Goal: Information Seeking & Learning: Learn about a topic

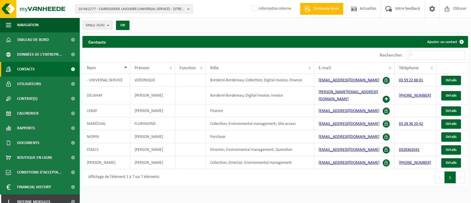
click at [132, 6] on span "10-662277 - CARROSSERIE LAVOISIER (UNIVERSAL SERVICE) - 59110 LA MADELEINE, RUE…" at bounding box center [131, 9] width 107 height 9
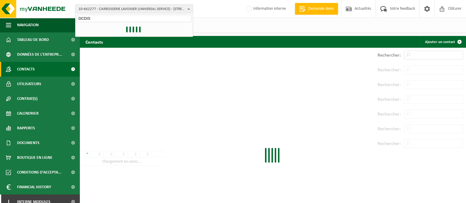
type input "DCDIS"
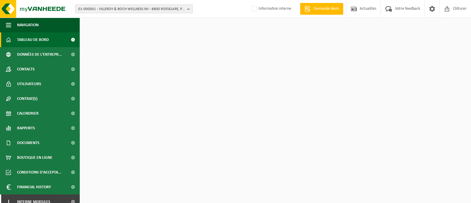
click at [125, 10] on span "01-000001 - VILLEROY & BOCH WELLNESS NV - 8800 ROESELARE, POPULIERSTRAAT 1" at bounding box center [131, 9] width 107 height 9
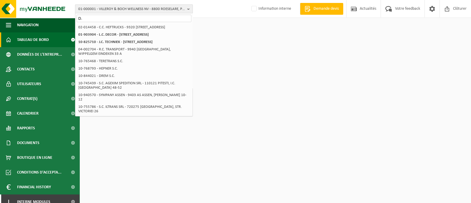
type input "D"
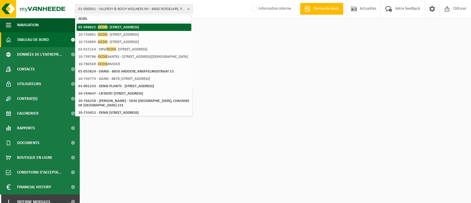
type input "dcdis"
click at [124, 28] on strong "01-098825 - DCDIS - 59113 SECLIN, RUE DE LA POINTE 11" at bounding box center [108, 27] width 61 height 4
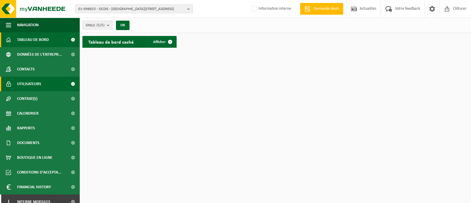
click at [30, 83] on span "Utilisateurs" at bounding box center [29, 84] width 24 height 15
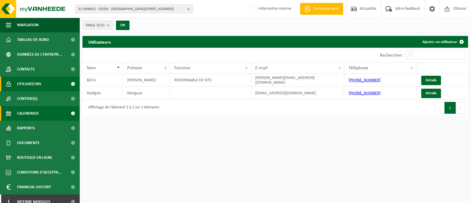
click at [23, 112] on span "Calendrier" at bounding box center [27, 113] width 21 height 15
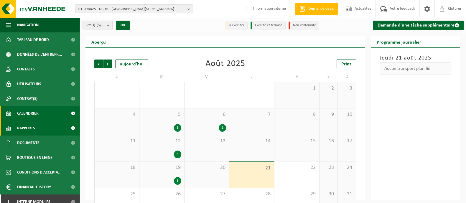
click at [41, 133] on link "Rapports" at bounding box center [40, 128] width 80 height 15
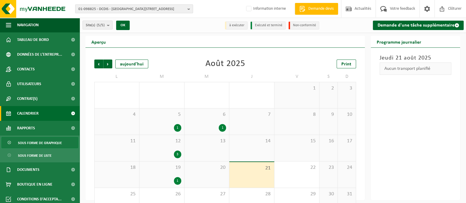
click at [31, 140] on span "Sous forme de graphique" at bounding box center [40, 142] width 44 height 11
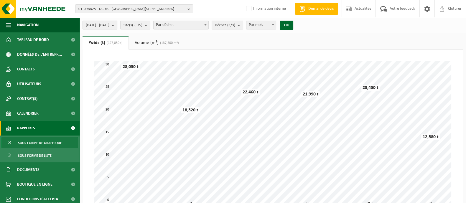
click at [117, 26] on b "submit" at bounding box center [114, 25] width 5 height 8
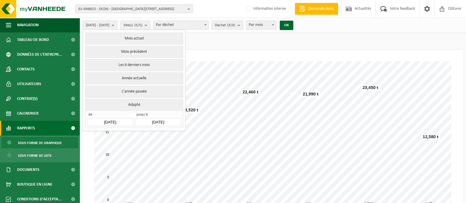
click at [108, 119] on input "2025-03-01" at bounding box center [110, 122] width 46 height 8
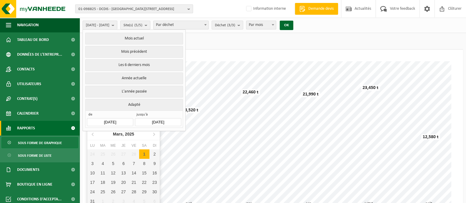
click at [107, 119] on input "2025-03-01" at bounding box center [110, 122] width 46 height 8
click at [131, 131] on div "Mars, 2025" at bounding box center [123, 133] width 26 height 9
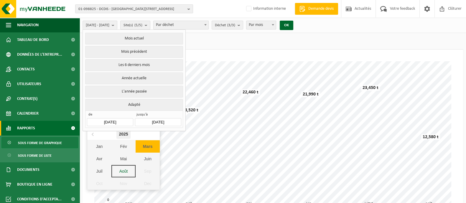
click at [119, 132] on div "2025" at bounding box center [123, 133] width 14 height 9
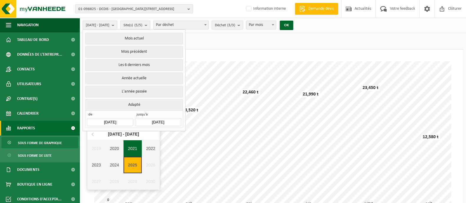
click at [137, 148] on div "2021" at bounding box center [132, 148] width 18 height 16
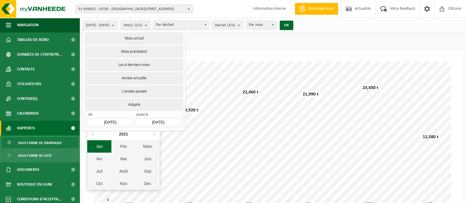
click at [108, 149] on div "Jan" at bounding box center [99, 146] width 24 height 12
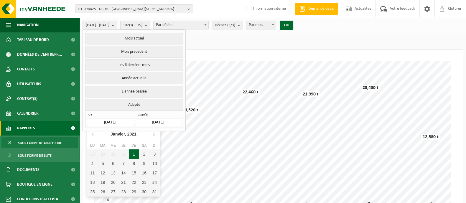
click at [136, 150] on div "1" at bounding box center [134, 153] width 10 height 9
type input "[DATE]"
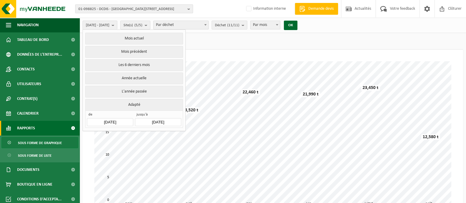
click at [325, 11] on span "Demande devis" at bounding box center [321, 9] width 28 height 6
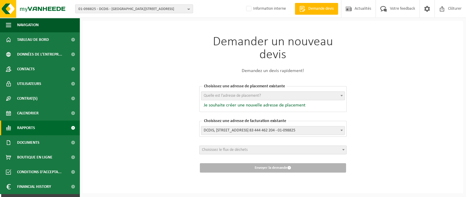
click at [35, 128] on span "Rapports" at bounding box center [26, 128] width 18 height 15
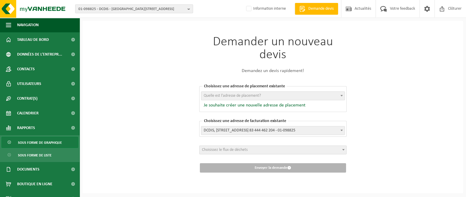
click at [24, 144] on span "Sous forme de graphique" at bounding box center [40, 142] width 44 height 11
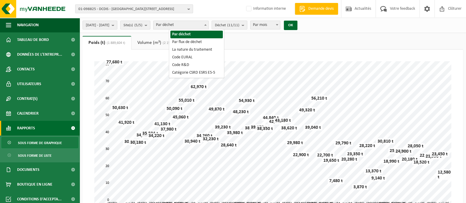
click at [208, 27] on span at bounding box center [205, 25] width 6 height 8
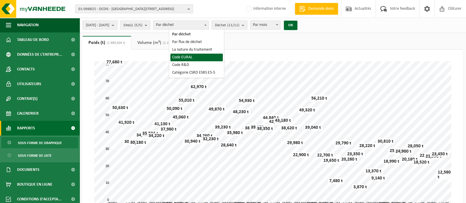
select select "5"
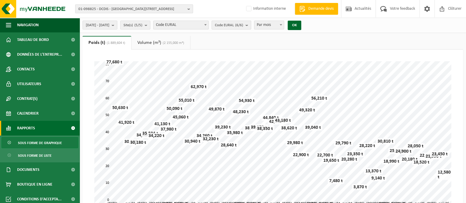
click at [243, 26] on count "(6/6)" at bounding box center [239, 25] width 8 height 4
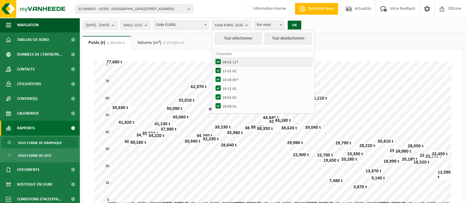
click at [234, 60] on label "08 01 11*" at bounding box center [262, 61] width 97 height 9
click at [213, 57] on input "08 01 11*" at bounding box center [213, 57] width 0 height 0
checkbox input "false"
click at [312, 39] on button "Tout désélectionner" at bounding box center [287, 39] width 47 height 12
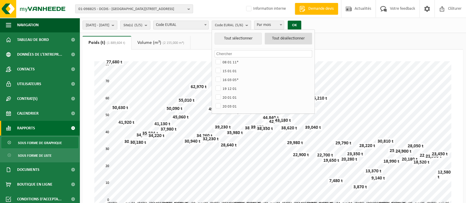
checkbox input "false"
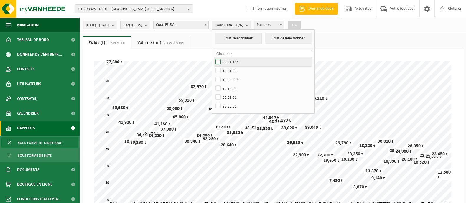
click at [234, 63] on label "08 01 11*" at bounding box center [262, 61] width 97 height 9
click at [213, 57] on input "08 01 11*" at bounding box center [213, 57] width 0 height 0
checkbox input "true"
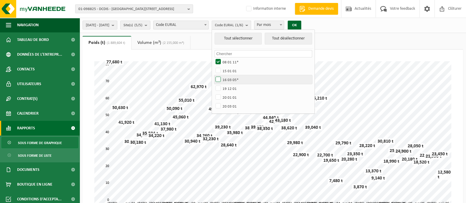
click at [234, 80] on label "16 03 05*" at bounding box center [262, 79] width 97 height 9
click at [213, 75] on input "16 03 05*" at bounding box center [213, 75] width 0 height 0
checkbox input "true"
click at [301, 27] on button "OK" at bounding box center [294, 25] width 14 height 9
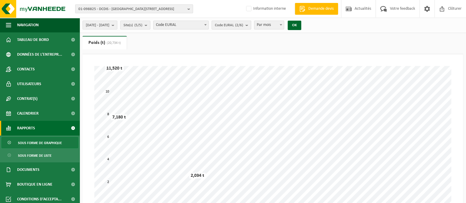
click at [251, 26] on b "submit" at bounding box center [247, 25] width 5 height 8
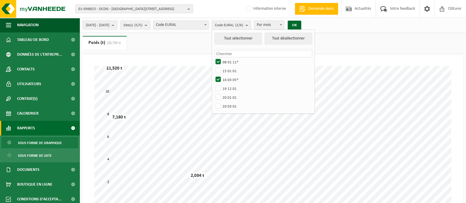
click at [208, 26] on span "Code EURAL" at bounding box center [180, 25] width 55 height 8
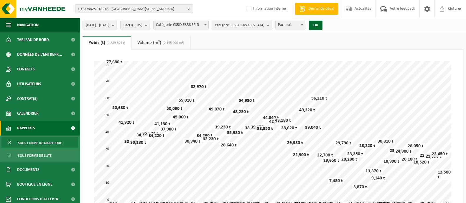
click at [208, 26] on span at bounding box center [205, 25] width 6 height 8
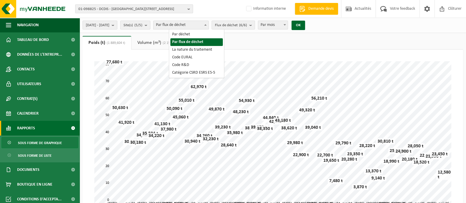
click at [208, 26] on span at bounding box center [205, 25] width 6 height 8
click at [254, 24] on b "submit" at bounding box center [251, 25] width 5 height 8
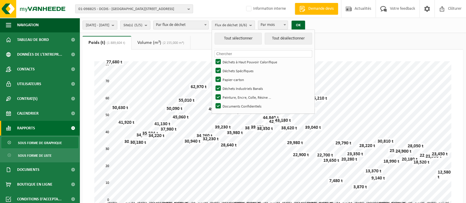
click at [208, 24] on span at bounding box center [205, 25] width 6 height 8
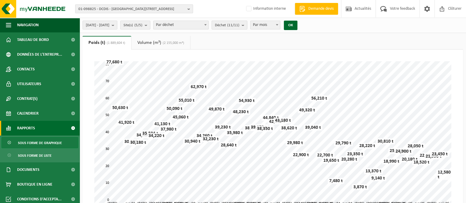
click at [239, 27] on span "Déchet (11/11)" at bounding box center [227, 25] width 24 height 9
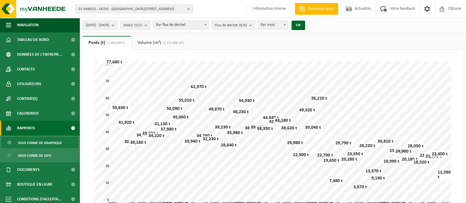
click at [238, 28] on span "Flux de déchet (6/6)" at bounding box center [231, 25] width 32 height 9
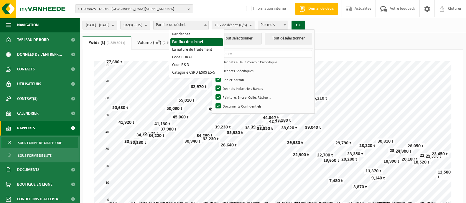
click at [193, 28] on span "Par flux de déchet" at bounding box center [180, 25] width 55 height 8
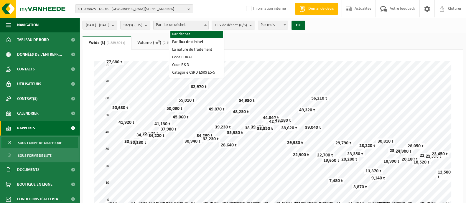
select select "1"
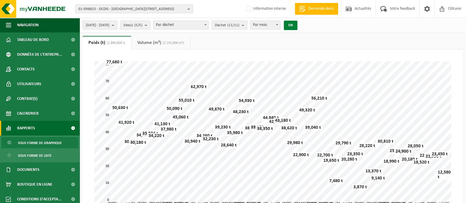
click at [297, 27] on button "OK" at bounding box center [291, 25] width 14 height 9
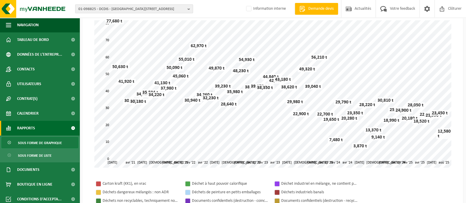
scroll to position [73, 0]
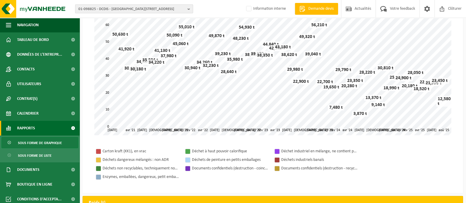
click at [190, 9] on b "button" at bounding box center [189, 9] width 5 height 8
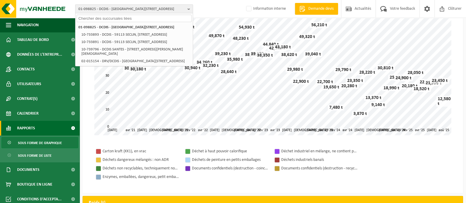
click at [90, 103] on div "Patientez Le téléchargement est un peu long en raison de la grande quantité de …" at bounding box center [272, 61] width 368 height 159
